Goal: Task Accomplishment & Management: Complete application form

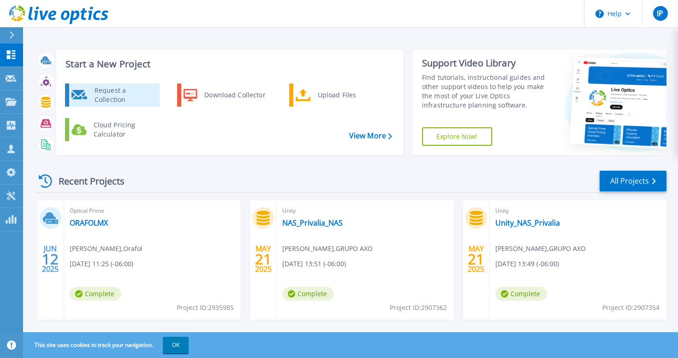
click at [117, 97] on div "Request a Collection" at bounding box center [123, 95] width 67 height 18
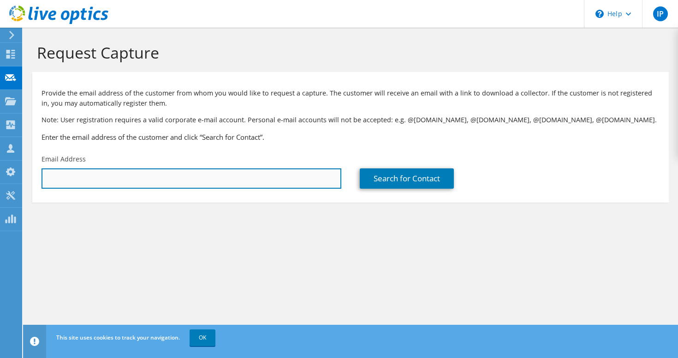
click at [128, 179] on input "text" at bounding box center [191, 178] width 300 height 20
paste input "[PERSON_NAME][EMAIL_ADDRESS][PERSON_NAME][DOMAIN_NAME]"
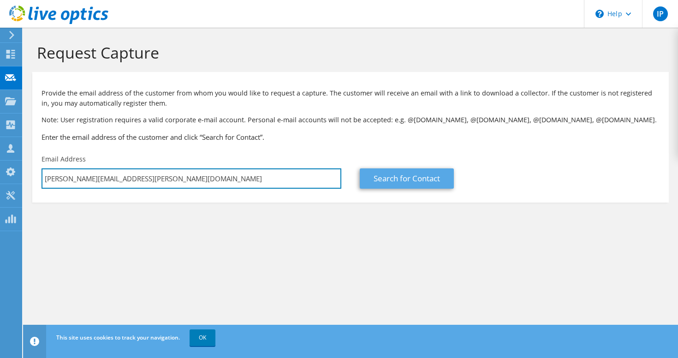
type input "[PERSON_NAME][EMAIL_ADDRESS][PERSON_NAME][DOMAIN_NAME]"
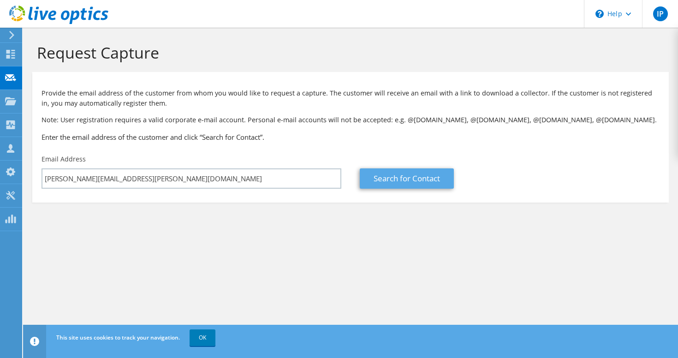
click at [388, 174] on link "Search for Contact" at bounding box center [407, 178] width 94 height 20
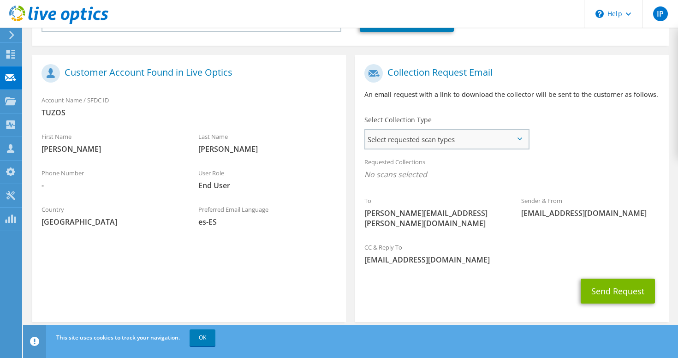
scroll to position [156, 0]
click at [454, 143] on span "Select requested scan types" at bounding box center [446, 139] width 163 height 18
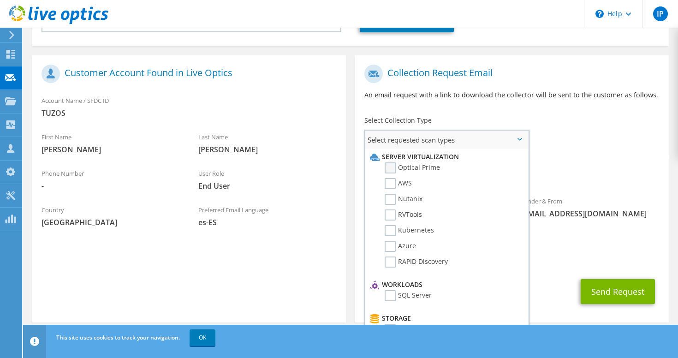
click at [404, 168] on label "Optical Prime" at bounding box center [411, 167] width 55 height 11
click at [0, 0] on input "Optical Prime" at bounding box center [0, 0] width 0 height 0
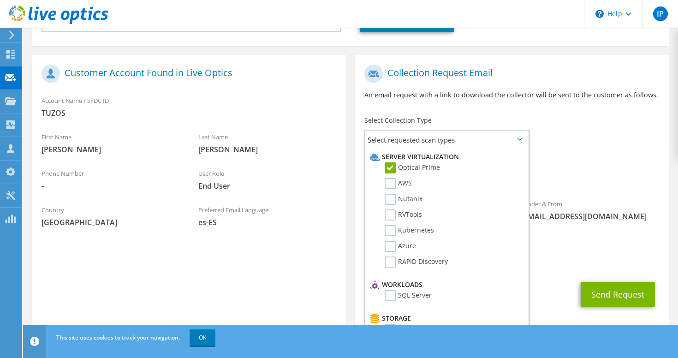
click at [597, 179] on span "Optical Prime" at bounding box center [511, 177] width 295 height 15
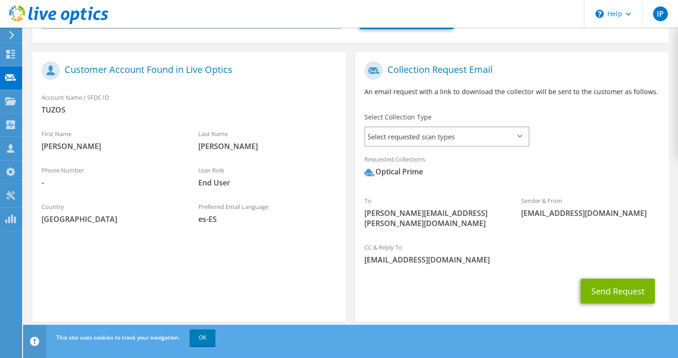
scroll to position [159, 0]
click at [604, 279] on button "Send Request" at bounding box center [617, 291] width 74 height 25
